Goal: Transaction & Acquisition: Purchase product/service

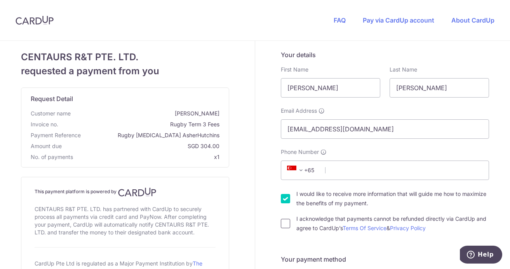
click at [284, 222] on input "I acknowledge that payments cannot be refunded directly via CardUp and agree to…" at bounding box center [285, 222] width 9 height 9
checkbox input "true"
click at [283, 196] on input "I would like to receive more information that will guide me how to maximize the…" at bounding box center [285, 198] width 9 height 9
checkbox input "false"
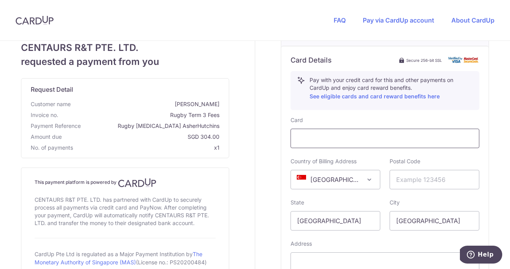
scroll to position [290, 0]
click at [401, 177] on input "text" at bounding box center [434, 178] width 90 height 19
type input "596230"
select select "65"
type input "81270750"
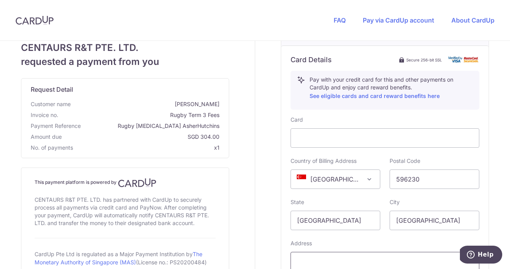
type input "[STREET_ADDRESS][PERSON_NAME]"
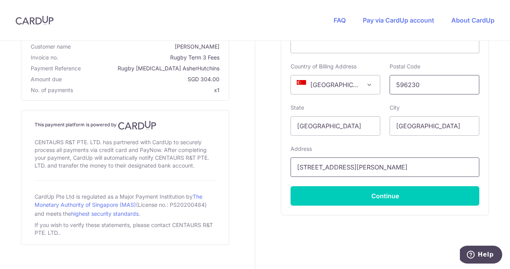
scroll to position [396, 0]
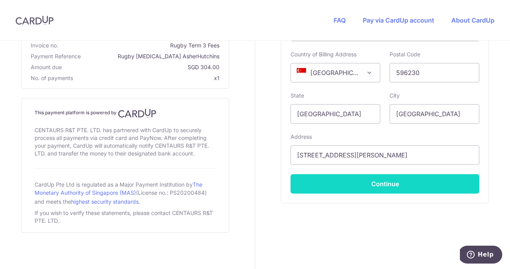
click at [381, 184] on button "Continue" at bounding box center [384, 183] width 189 height 19
type input "**** 4807"
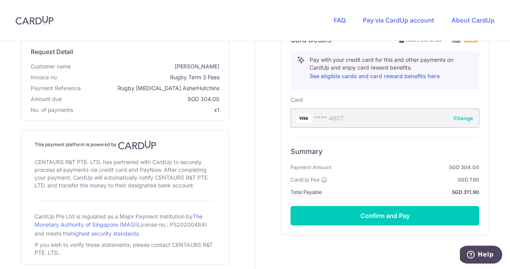
scroll to position [341, 0]
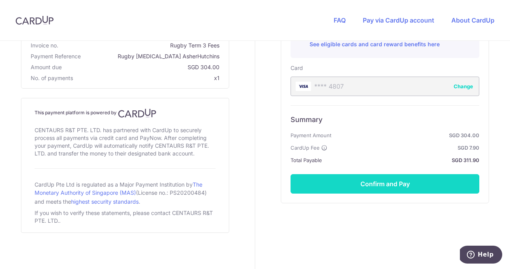
click at [383, 186] on button "Confirm and Pay" at bounding box center [384, 183] width 189 height 19
